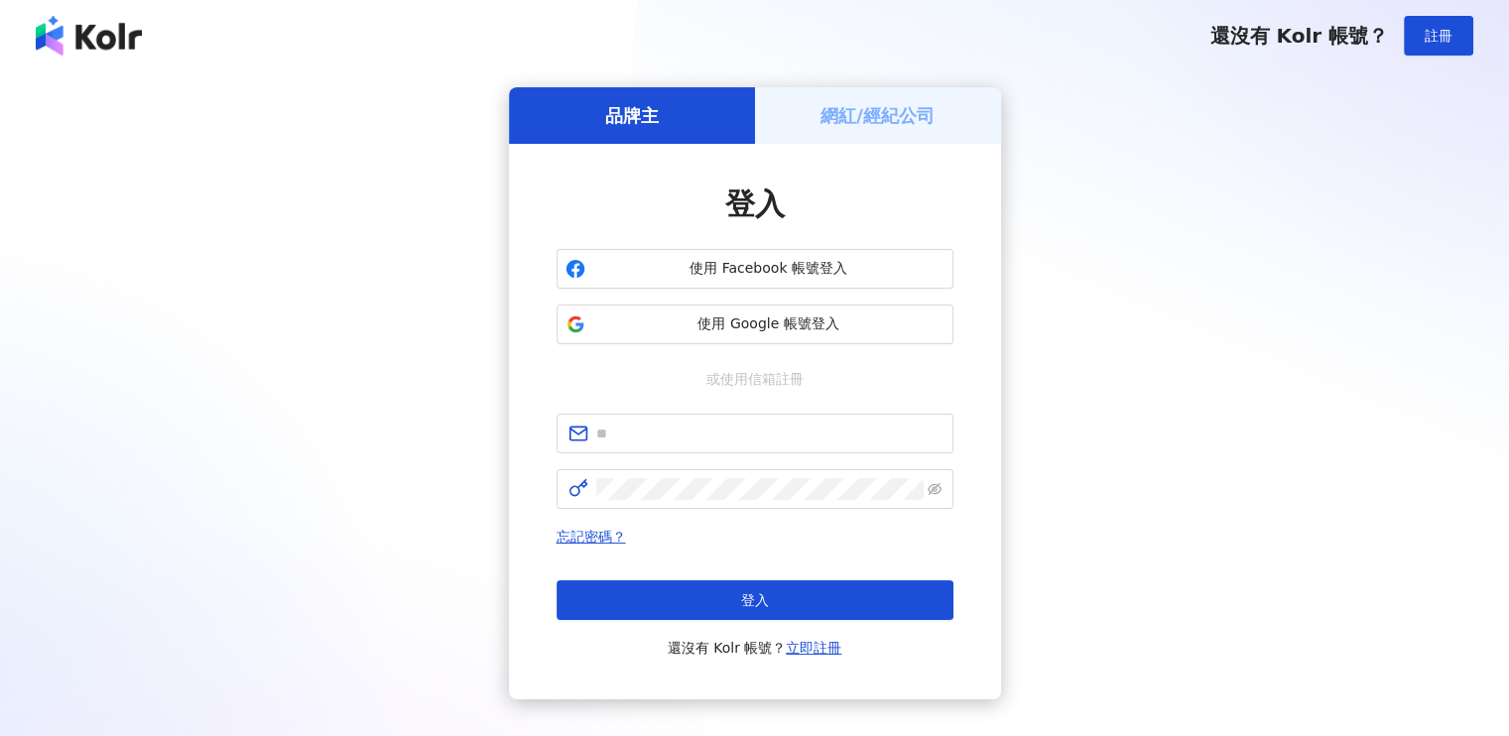
click at [933, 120] on h5 "網紅/經紀公司" at bounding box center [878, 115] width 114 height 25
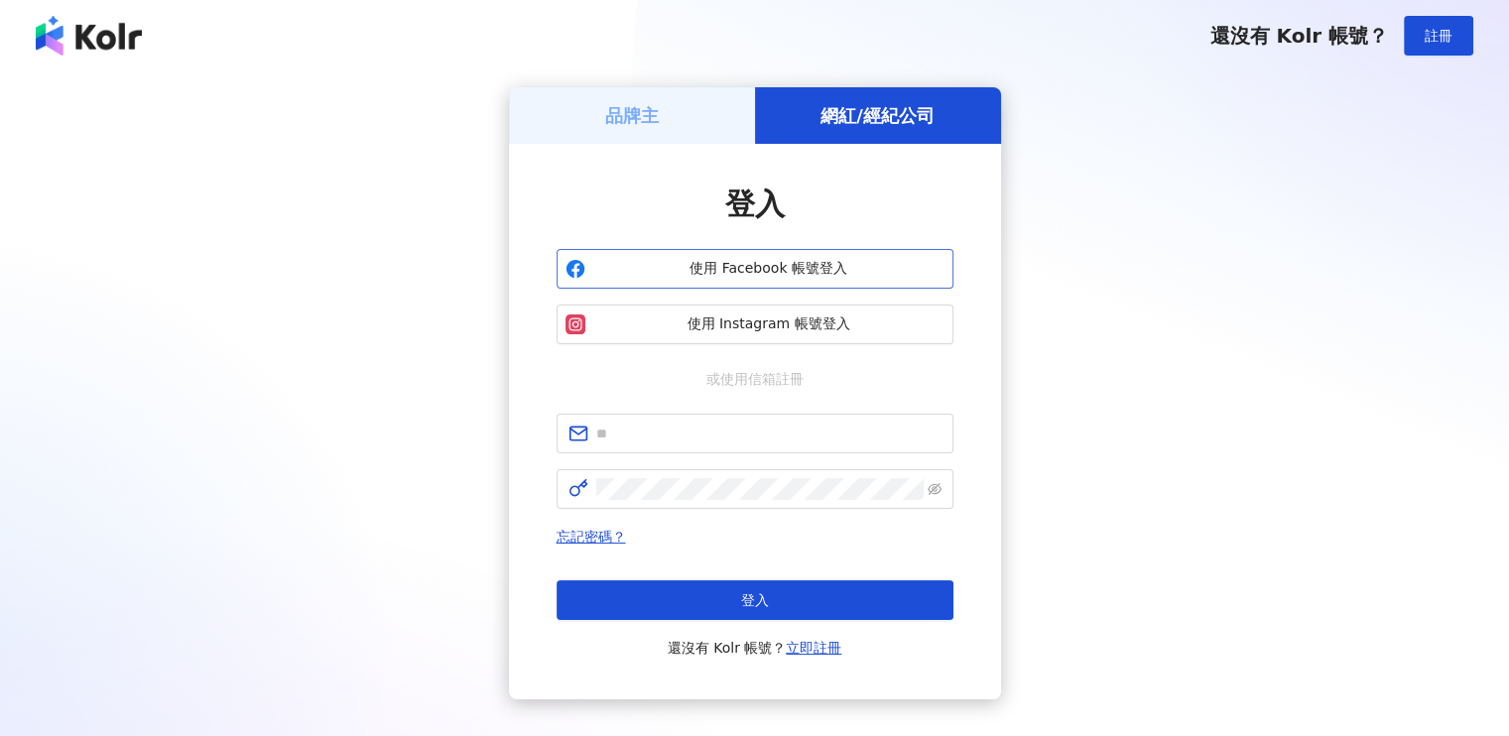
click at [806, 255] on button "使用 Facebook 帳號登入" at bounding box center [755, 269] width 397 height 40
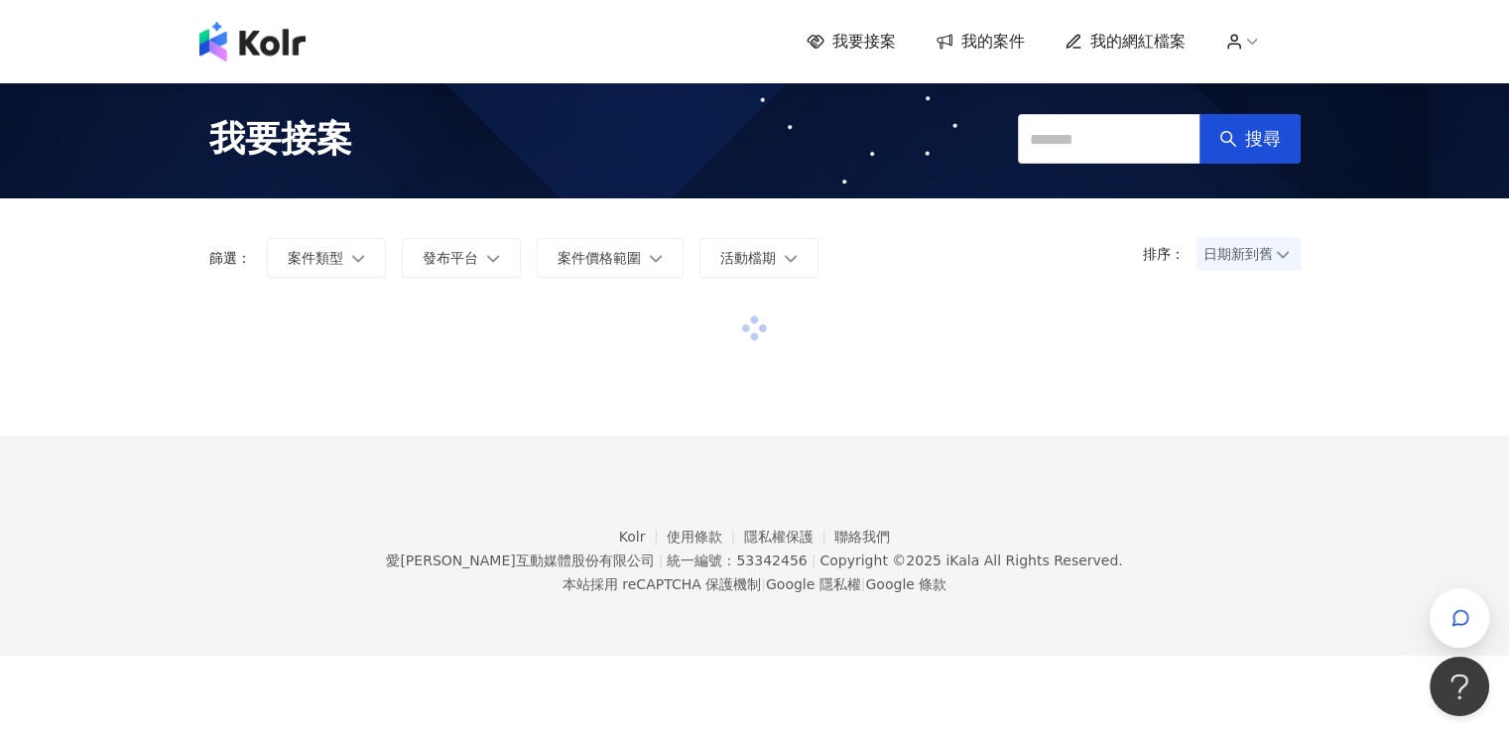
click at [878, 33] on span "我要接案" at bounding box center [865, 42] width 64 height 22
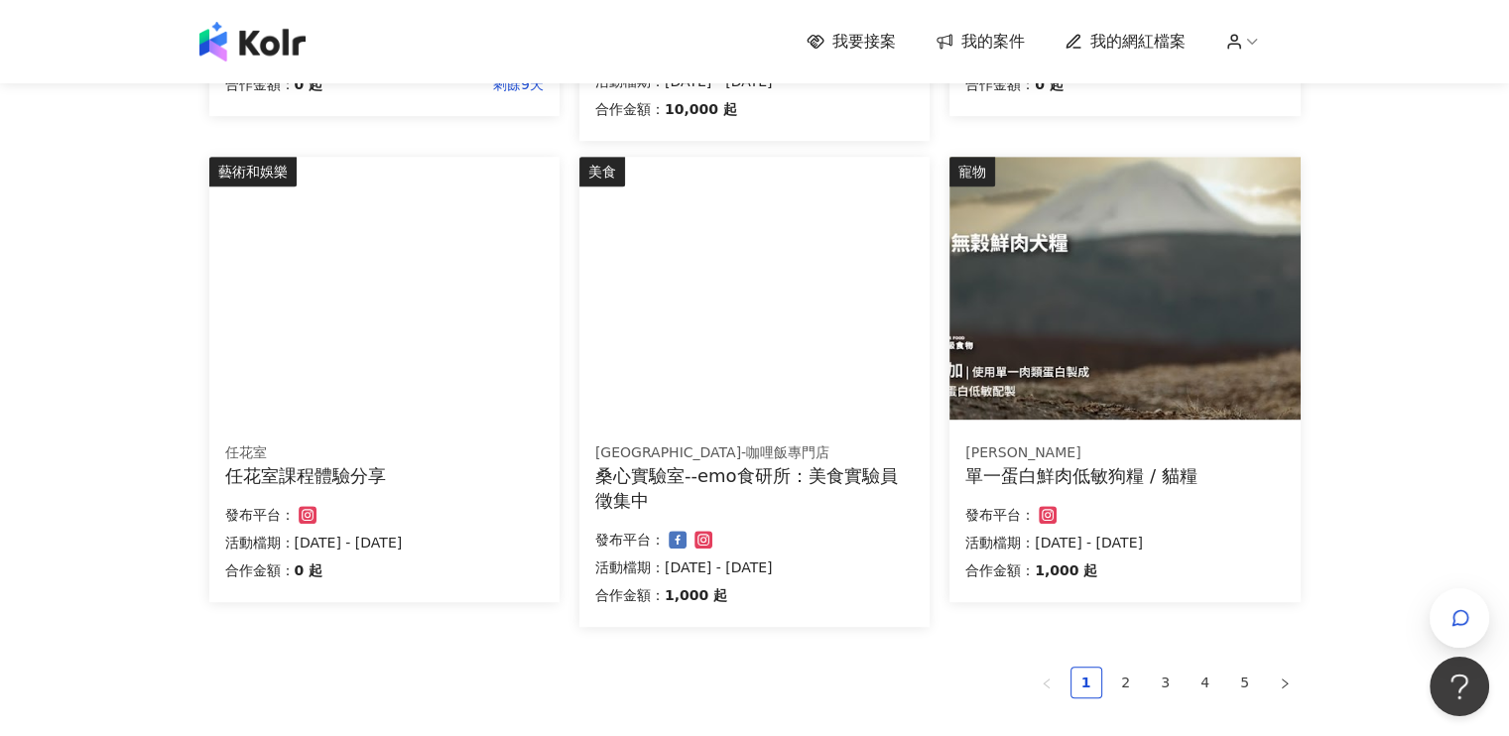
scroll to position [1381, 0]
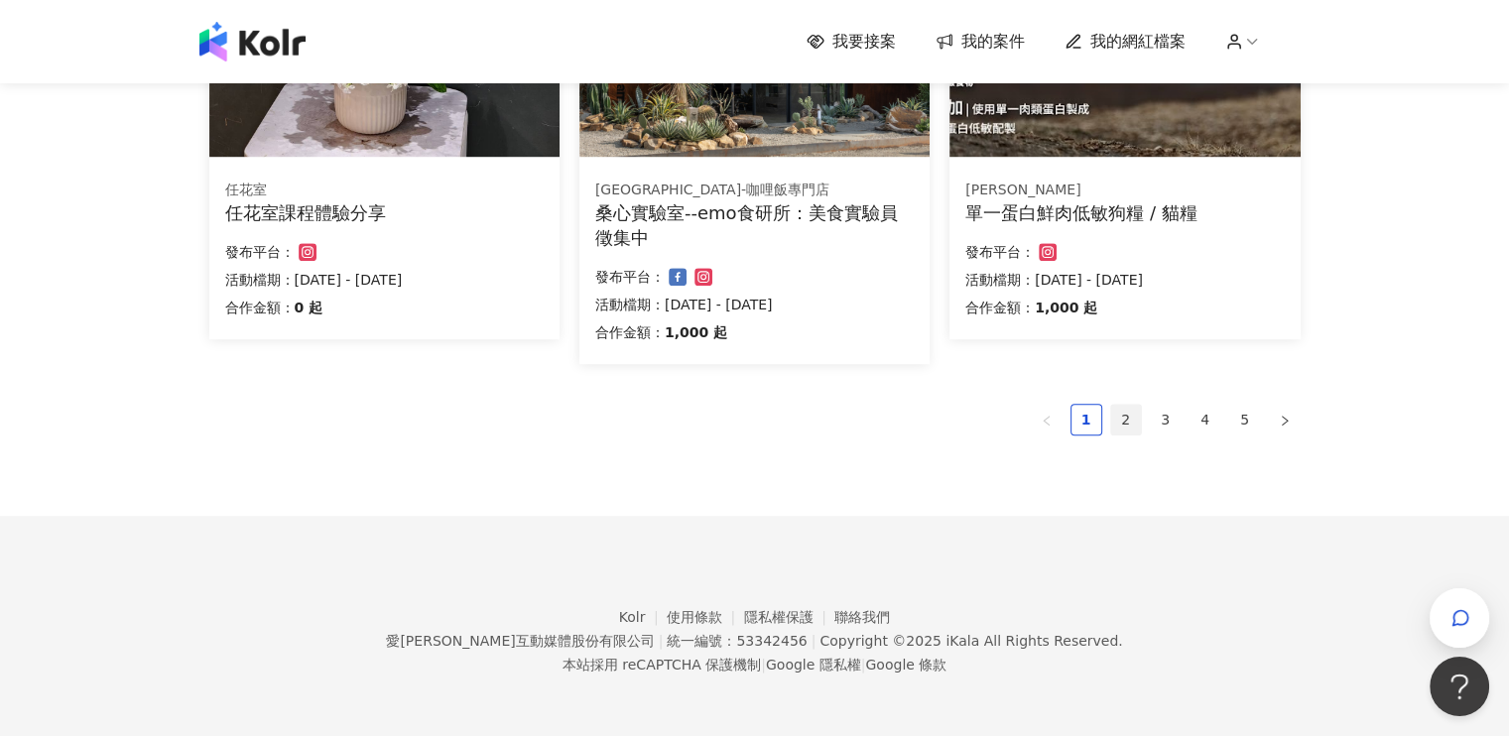
click at [1123, 412] on link "2" at bounding box center [1126, 420] width 30 height 30
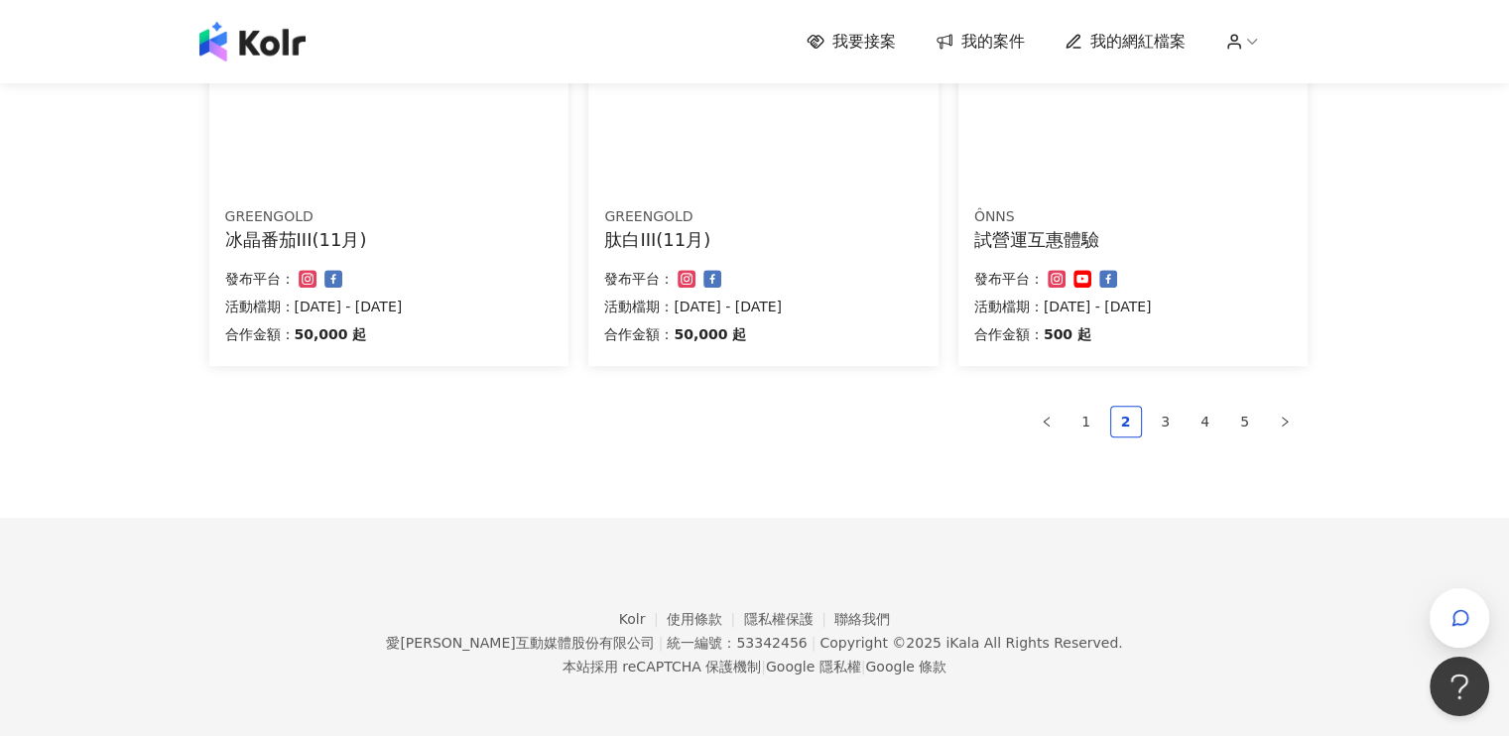
scroll to position [1355, 0]
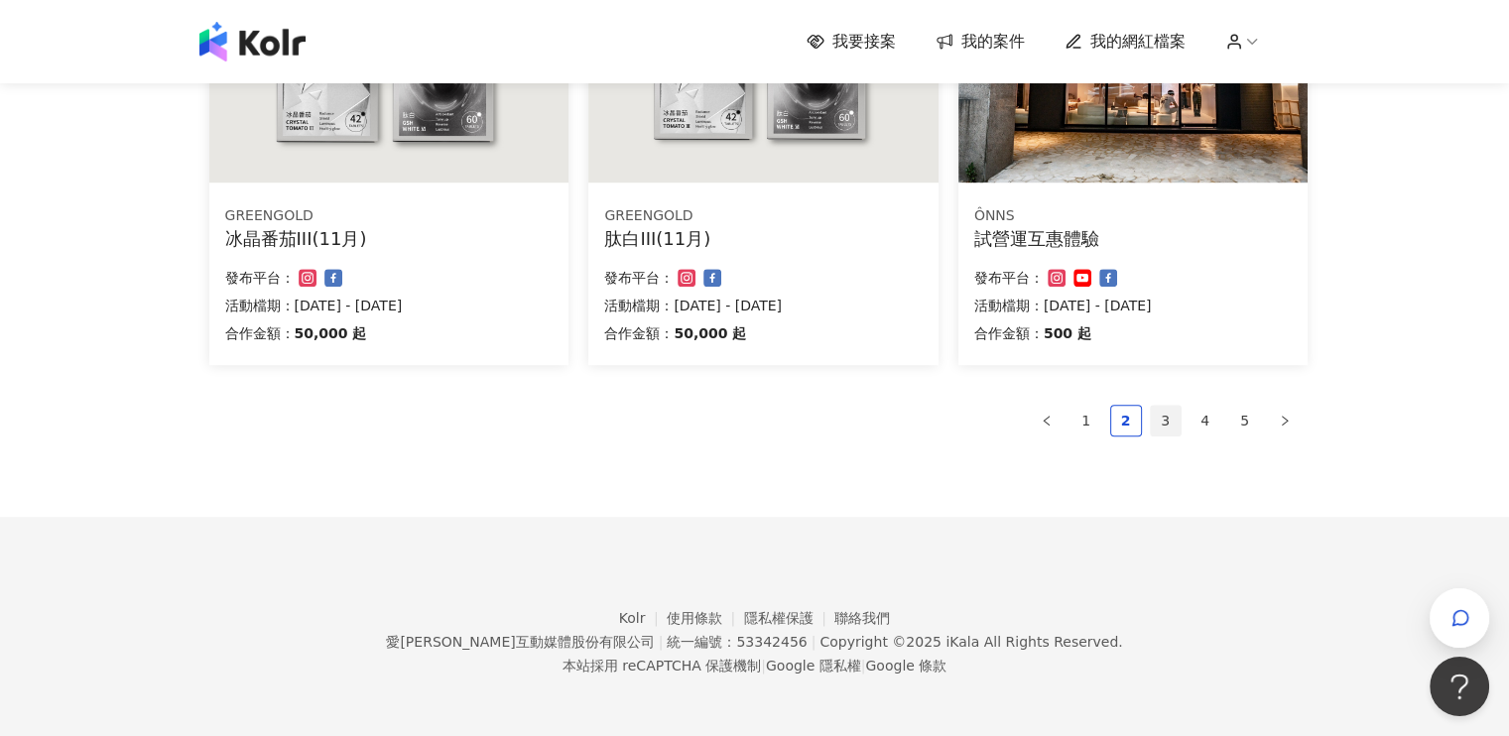
click at [1167, 428] on link "3" at bounding box center [1166, 421] width 30 height 30
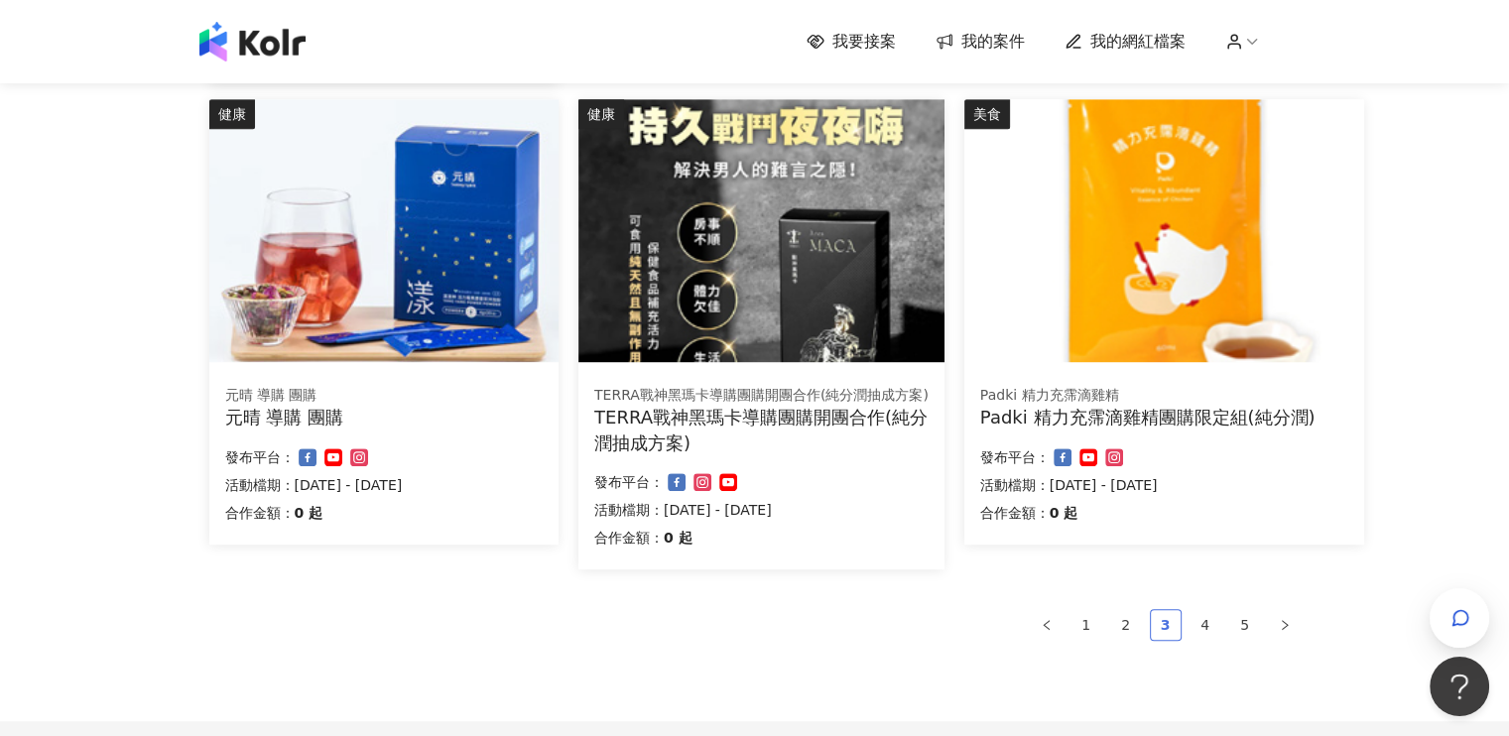
scroll to position [1331, 0]
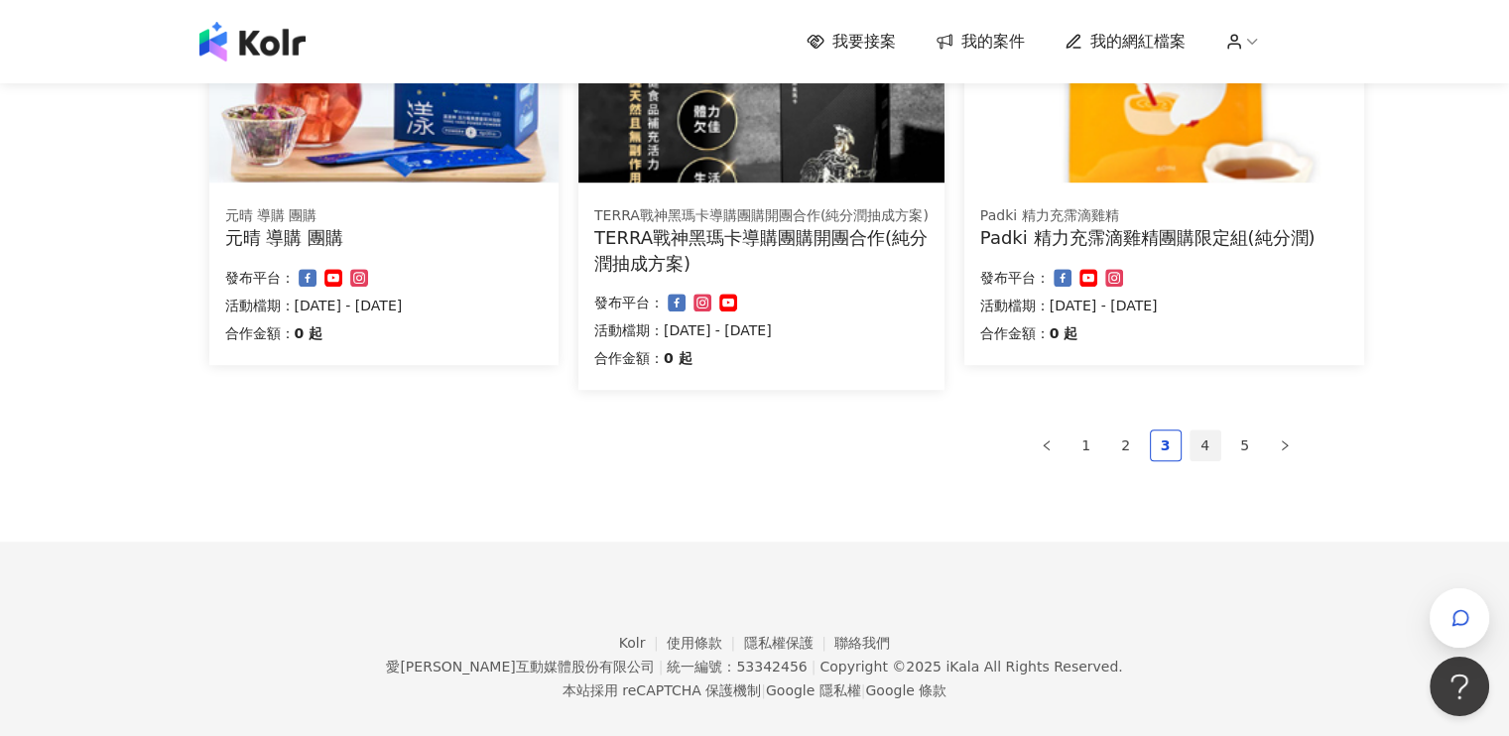
click at [1211, 440] on link "4" at bounding box center [1206, 446] width 30 height 30
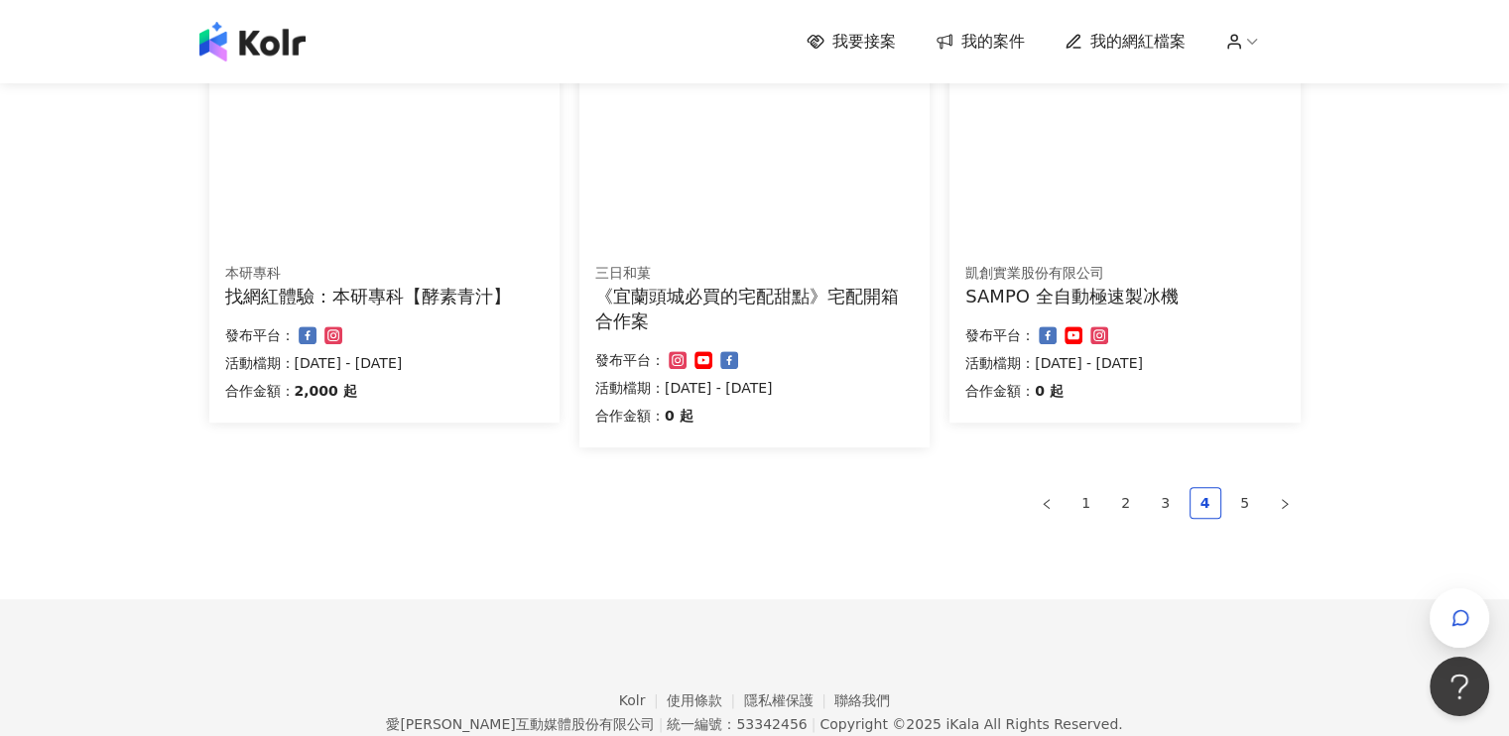
scroll to position [1381, 0]
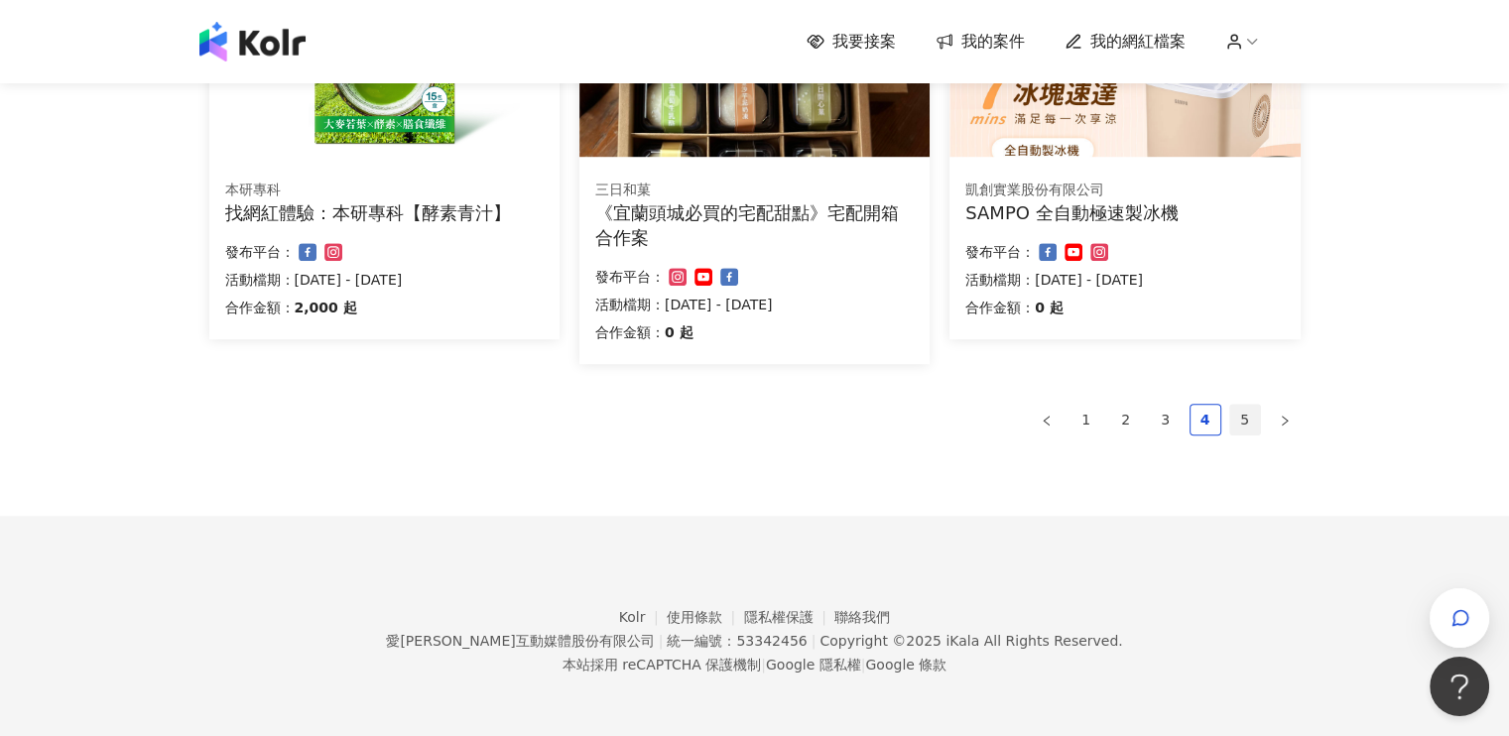
click at [1244, 424] on link "5" at bounding box center [1245, 420] width 30 height 30
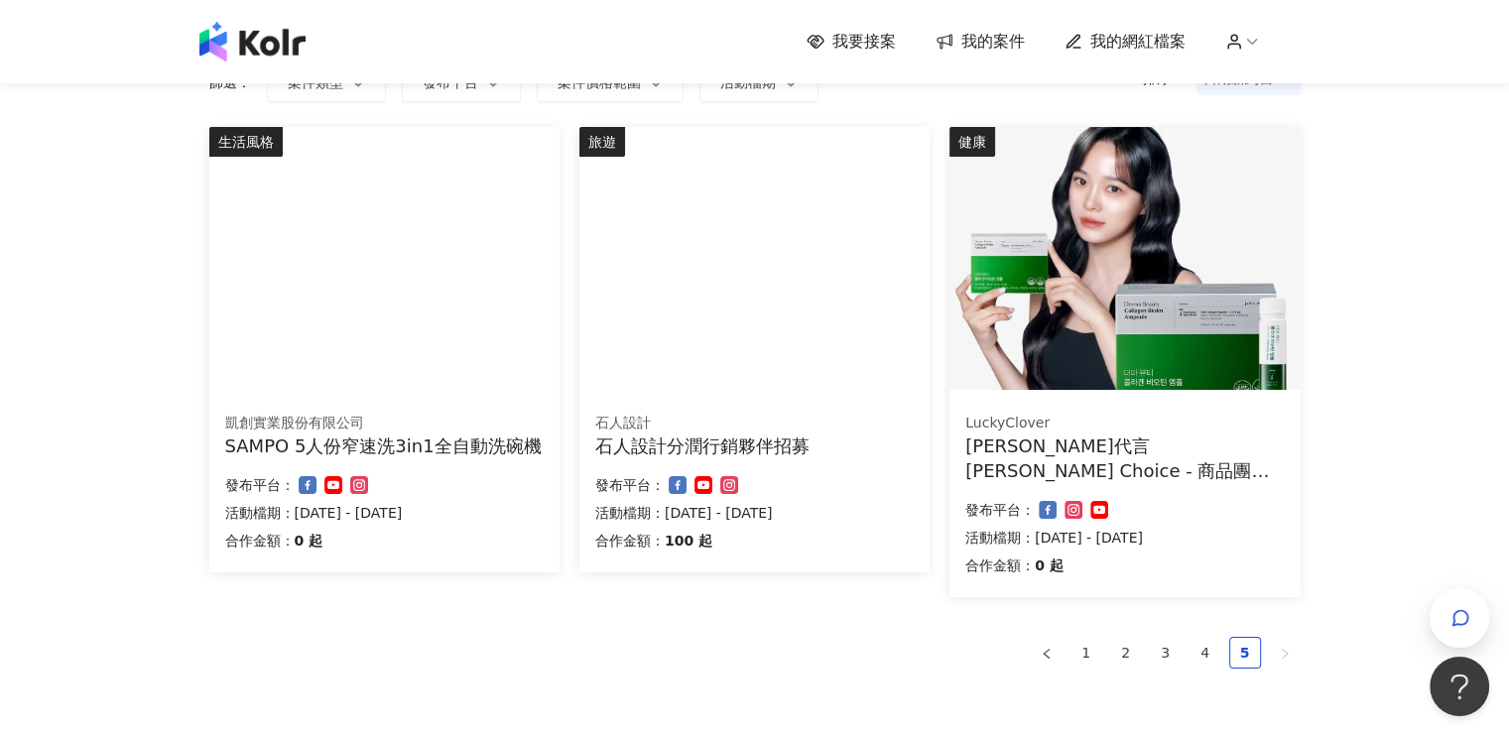
scroll to position [12, 0]
